Goal: Information Seeking & Learning: Check status

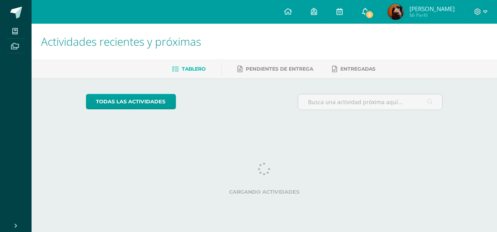
click at [368, 12] on icon at bounding box center [365, 11] width 6 height 7
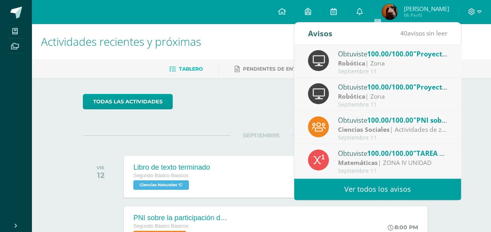
click at [397, 13] on img at bounding box center [390, 12] width 16 height 16
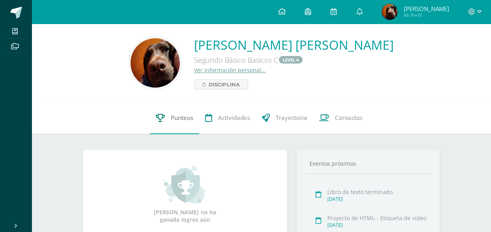
click at [178, 116] on span "Punteos" at bounding box center [182, 118] width 22 height 8
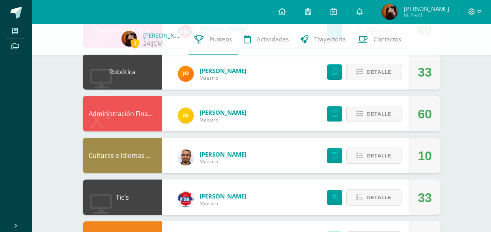
scroll to position [237, 0]
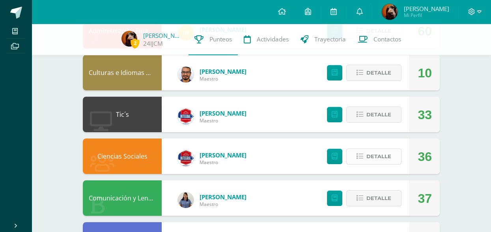
click at [358, 156] on icon at bounding box center [359, 156] width 7 height 7
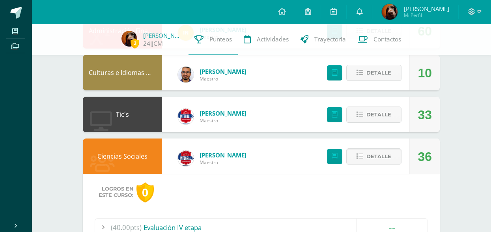
scroll to position [355, 0]
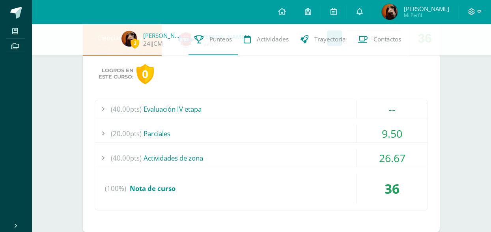
click at [103, 130] on div at bounding box center [103, 134] width 16 height 18
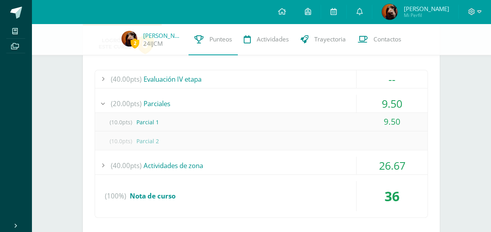
scroll to position [434, 0]
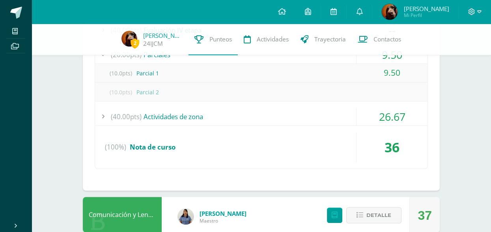
click at [103, 115] on div at bounding box center [103, 117] width 16 height 18
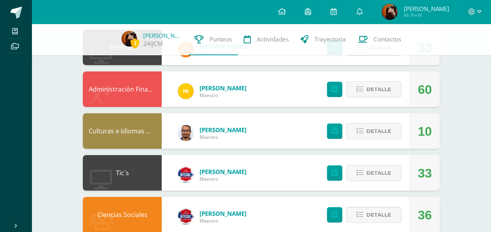
scroll to position [158, 0]
